Goal: Check status: Check status

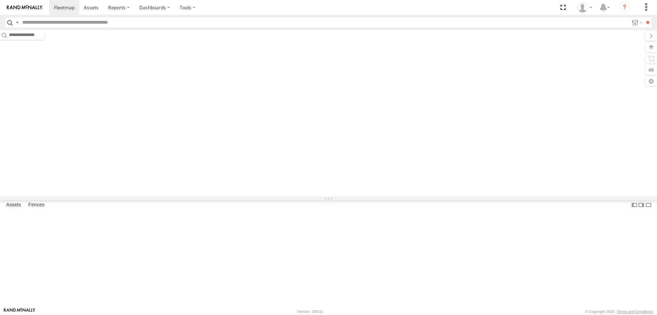
click at [71, 24] on input "text" at bounding box center [324, 22] width 609 height 10
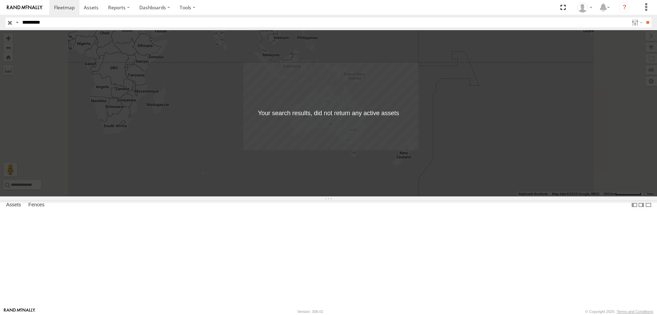
drag, startPoint x: 63, startPoint y: 20, endPoint x: 0, endPoint y: 20, distance: 62.6
click at [0, 20] on header "Search Query Asset ID Asset Label Registration Manufacturer Model VIN Job ID" at bounding box center [328, 22] width 657 height 15
type input "*****"
click at [644, 17] on input "**" at bounding box center [648, 22] width 8 height 10
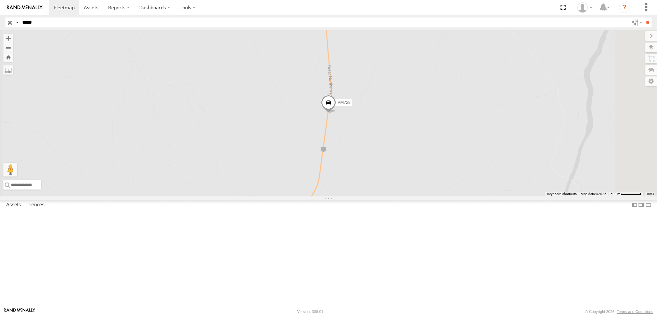
click at [0, 0] on div "PM728 Linehaul" at bounding box center [0, 0] width 0 height 0
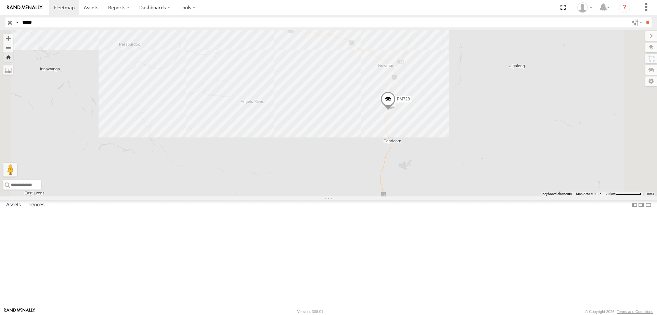
drag, startPoint x: 561, startPoint y: 156, endPoint x: 537, endPoint y: 154, distance: 24.0
click at [537, 154] on div "PM728" at bounding box center [328, 113] width 657 height 166
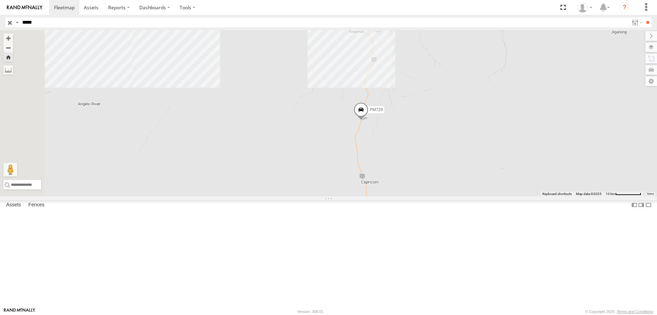
click at [369, 120] on span at bounding box center [361, 111] width 15 height 18
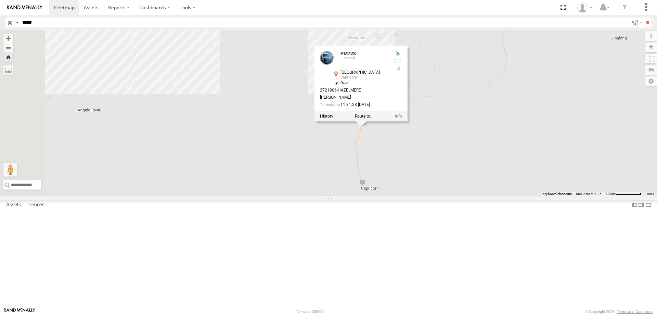
drag, startPoint x: 559, startPoint y: 145, endPoint x: 559, endPoint y: 153, distance: 8.6
click at [559, 153] on div "PM728 PM728 Linehaul [GEOGRAPHIC_DATA] -23.68421 , 119.74501 0 2721906-[PERSON_…" at bounding box center [328, 113] width 657 height 166
